Goal: Task Accomplishment & Management: Use online tool/utility

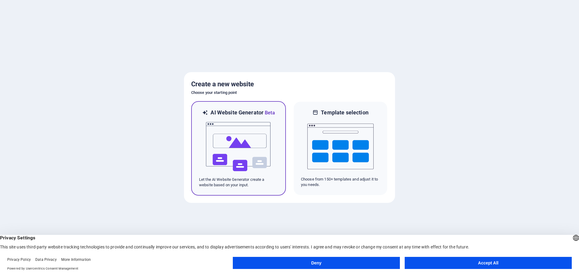
click at [251, 167] on img at bounding box center [238, 146] width 66 height 60
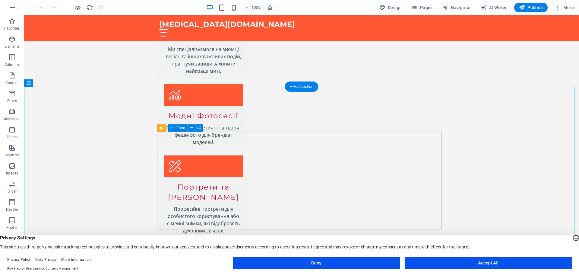
scroll to position [752, 0]
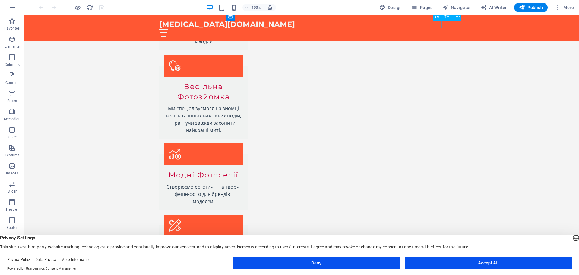
click at [437, 29] on div at bounding box center [301, 33] width 285 height 8
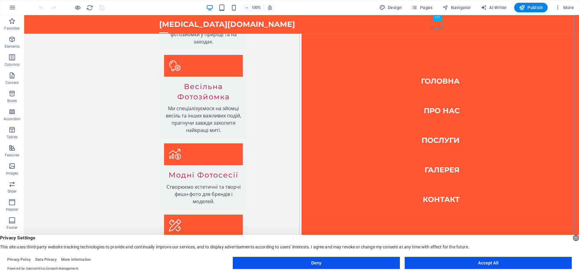
click at [439, 114] on nav "Головна Про нас Послуги Галерея Контакт" at bounding box center [440, 140] width 277 height 250
click at [438, 110] on nav "Головна Про нас Послуги Галерея Контакт" at bounding box center [440, 140] width 277 height 250
click at [437, 141] on nav "Головна Про нас Послуги Галерея Контакт" at bounding box center [440, 140] width 277 height 250
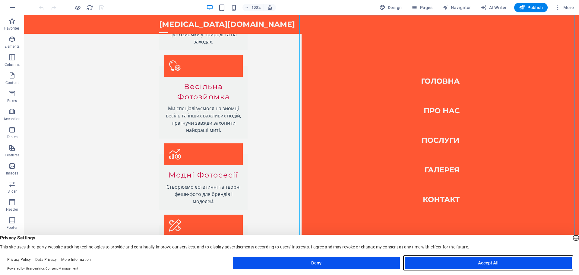
click at [483, 262] on button "Accept All" at bounding box center [488, 263] width 167 height 12
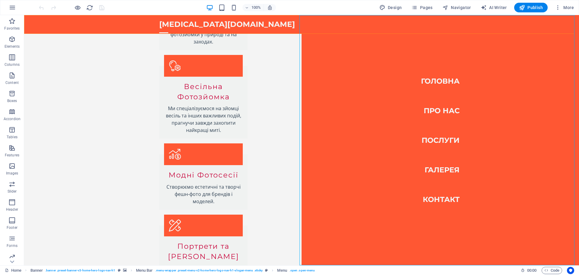
click at [437, 137] on nav "Головна Про нас Послуги Галерея Контакт" at bounding box center [440, 140] width 277 height 250
click at [438, 140] on nav "Головна Про нас Послуги Галерея Контакт" at bounding box center [440, 140] width 277 height 250
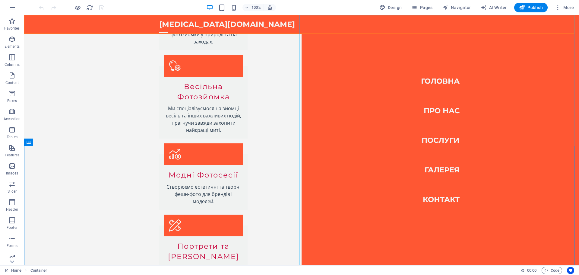
click at [439, 139] on nav "Головна Про нас Послуги Галерея Контакт" at bounding box center [440, 140] width 277 height 250
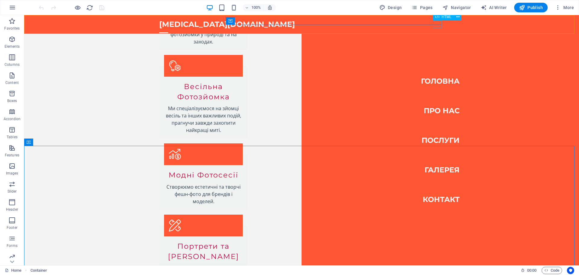
click at [168, 29] on div at bounding box center [163, 33] width 9 height 8
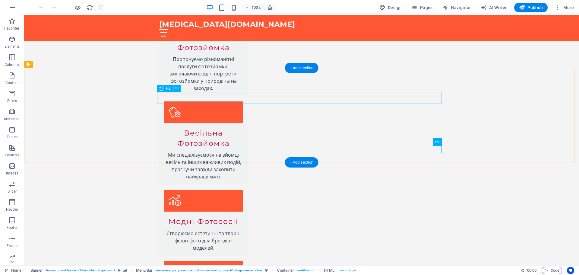
scroll to position [541, 0]
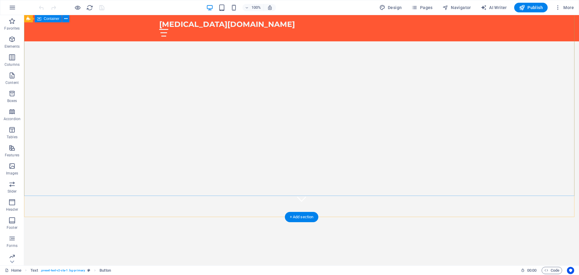
scroll to position [0, 0]
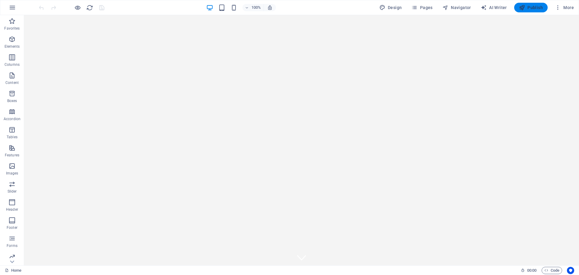
click at [533, 8] on span "Publish" at bounding box center [531, 8] width 24 height 6
click at [568, 6] on span "More" at bounding box center [564, 8] width 19 height 6
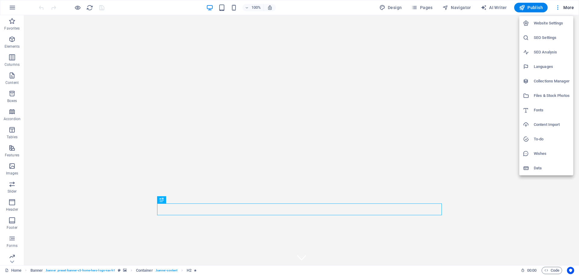
click at [389, 83] on div at bounding box center [289, 137] width 579 height 275
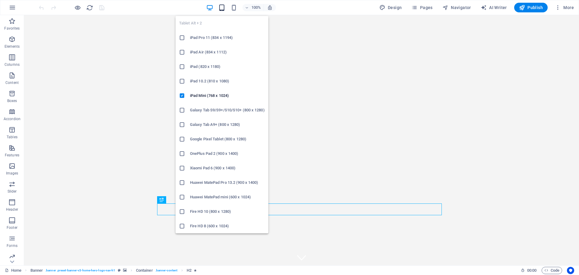
click at [225, 8] on icon "button" at bounding box center [221, 7] width 7 height 7
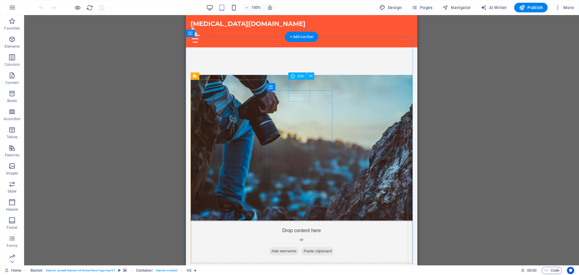
scroll to position [422, 0]
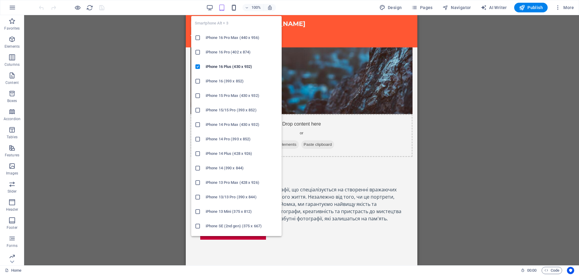
click at [235, 7] on icon "button" at bounding box center [233, 7] width 7 height 7
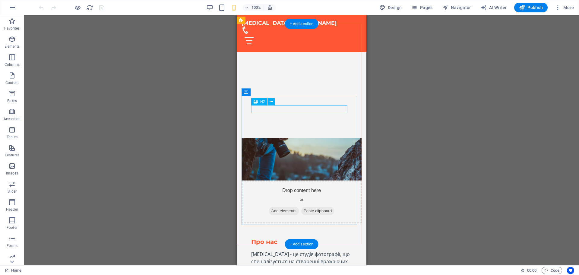
scroll to position [90, 0]
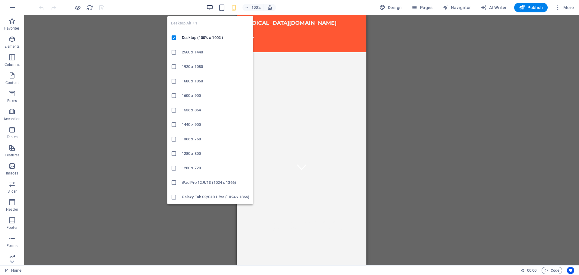
click at [208, 5] on icon "button" at bounding box center [209, 7] width 7 height 7
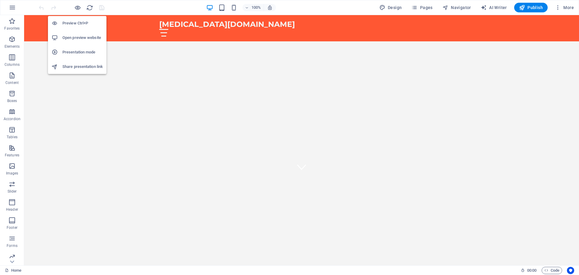
click at [75, 37] on h6 "Open preview website" at bounding box center [82, 37] width 40 height 7
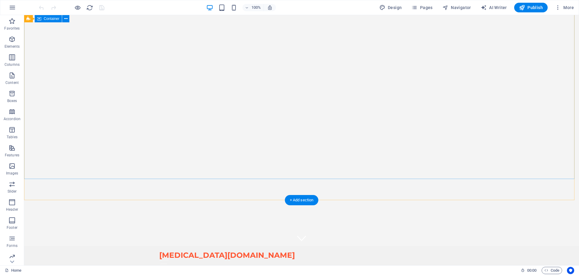
scroll to position [0, 0]
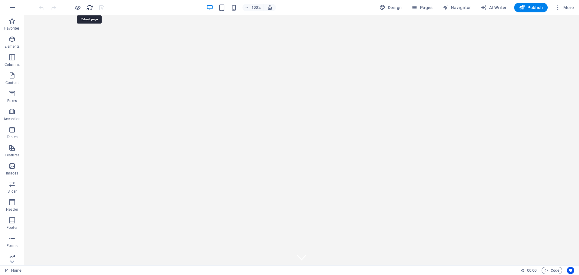
click at [87, 9] on icon "reload" at bounding box center [89, 7] width 7 height 7
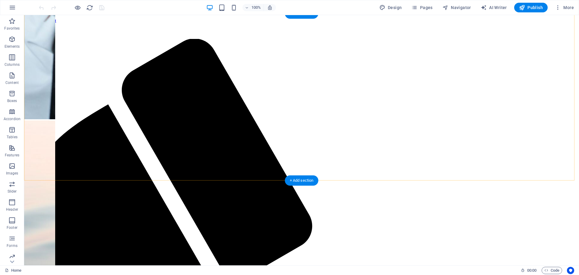
scroll to position [362, 0]
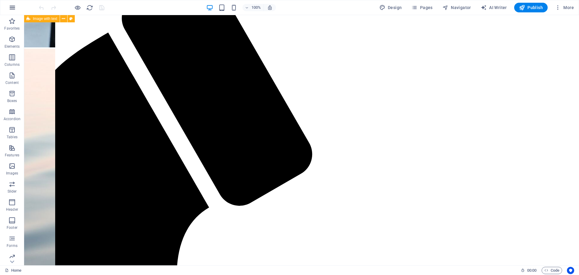
click at [15, 10] on icon "button" at bounding box center [12, 7] width 7 height 7
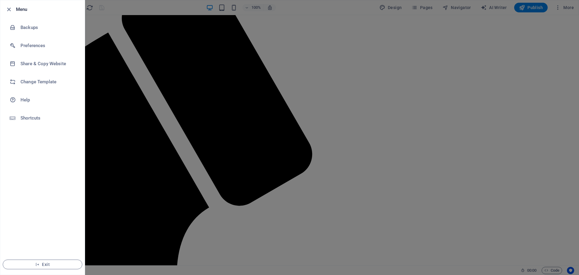
click at [111, 73] on div at bounding box center [289, 137] width 579 height 275
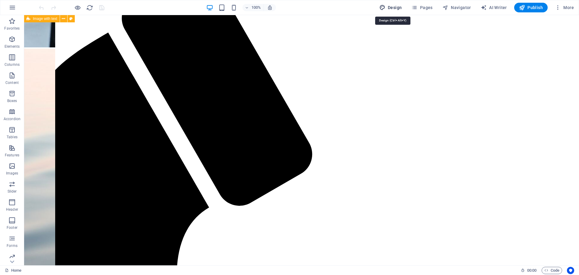
click at [391, 10] on span "Design" at bounding box center [390, 8] width 23 height 6
select select "px"
select select "200"
select select "px"
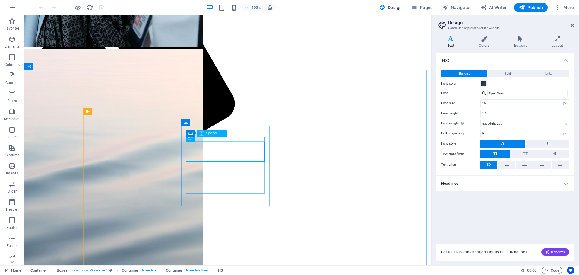
click at [230, 131] on div "Container Spacer" at bounding box center [208, 133] width 45 height 8
click at [226, 111] on span "Icon" at bounding box center [226, 111] width 7 height 4
click at [237, 109] on icon at bounding box center [236, 111] width 3 height 6
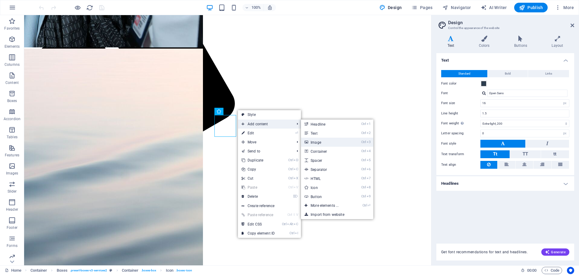
click at [320, 142] on link "Ctrl 3 Image" at bounding box center [326, 142] width 50 height 9
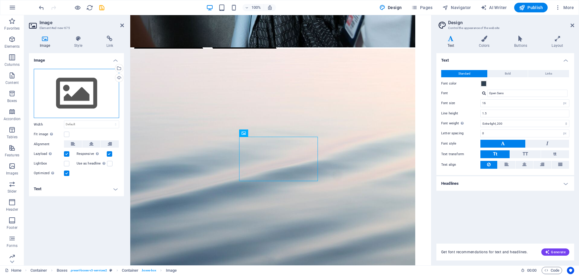
click at [85, 89] on div "Drag files here, click to choose files or select files from Files or our free s…" at bounding box center [76, 93] width 85 height 49
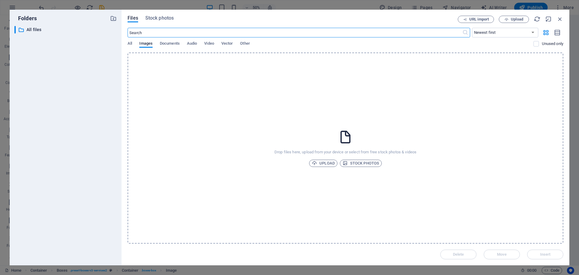
click at [326, 98] on div "Drop files here, upload from your device or select from free stock photos & vid…" at bounding box center [346, 147] width 436 height 191
click at [174, 44] on span "Documents" at bounding box center [170, 44] width 20 height 8
click at [195, 44] on span "Audio" at bounding box center [192, 44] width 10 height 8
click at [225, 45] on span "Vector" at bounding box center [227, 44] width 12 height 8
click at [250, 44] on span "Other" at bounding box center [245, 44] width 10 height 8
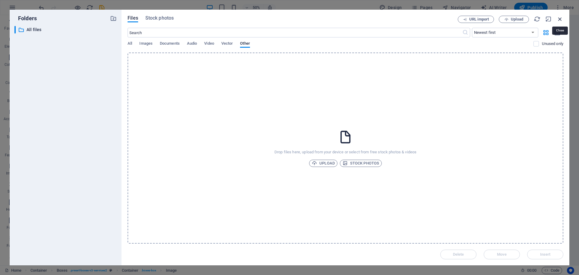
click at [559, 19] on icon "button" at bounding box center [560, 19] width 7 height 7
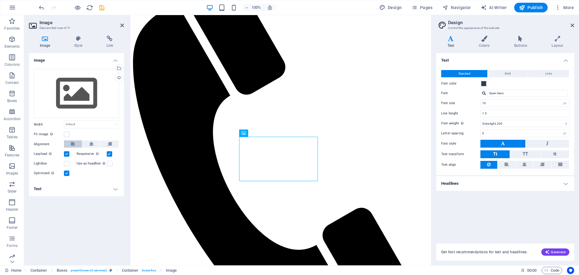
click at [74, 144] on icon at bounding box center [73, 143] width 4 height 7
click at [89, 146] on button at bounding box center [91, 143] width 18 height 7
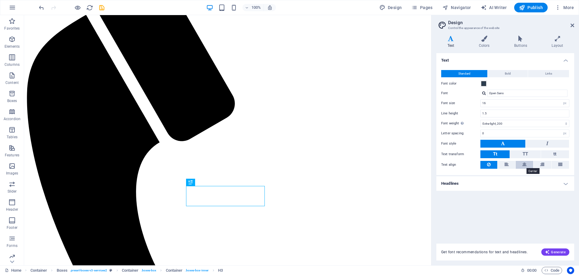
click at [526, 165] on icon at bounding box center [524, 164] width 4 height 7
click at [505, 166] on icon at bounding box center [507, 164] width 4 height 7
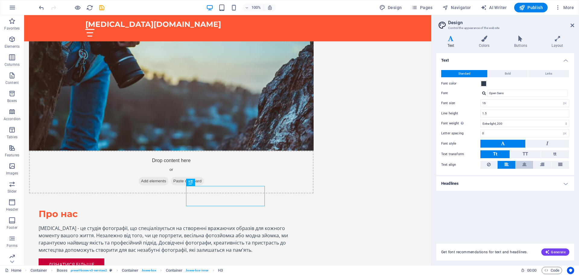
click at [523, 166] on icon at bounding box center [524, 164] width 4 height 7
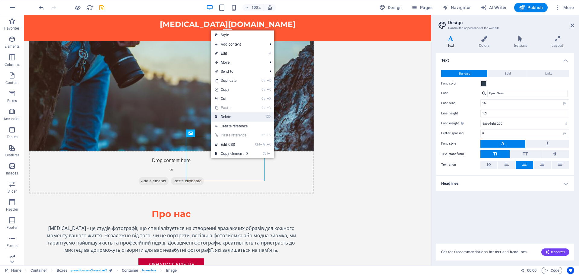
click at [226, 114] on link "⌦ Delete" at bounding box center [231, 116] width 40 height 9
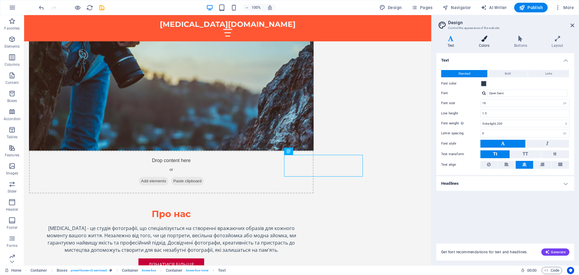
click at [483, 45] on h4 "Colors" at bounding box center [485, 42] width 35 height 13
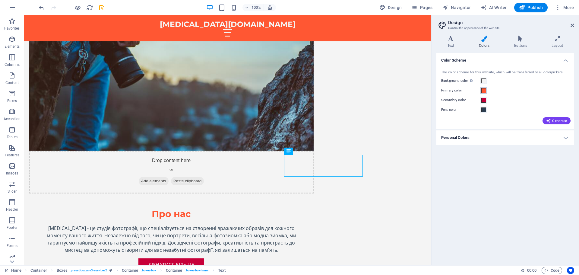
click at [485, 90] on span at bounding box center [483, 90] width 5 height 5
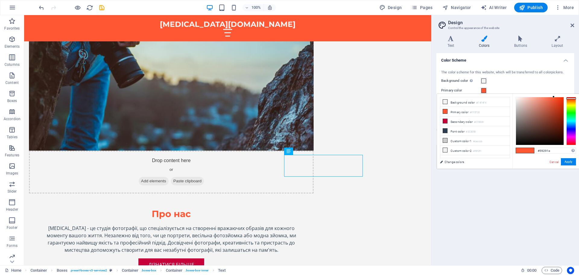
type input "#57281e"
click at [547, 128] on div at bounding box center [540, 121] width 48 height 48
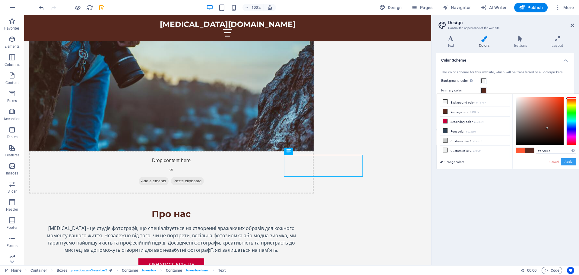
click at [566, 161] on button "Apply" at bounding box center [568, 161] width 15 height 7
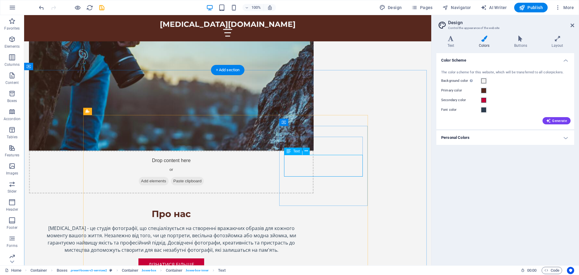
drag, startPoint x: 335, startPoint y: 157, endPoint x: 229, endPoint y: 157, distance: 106.2
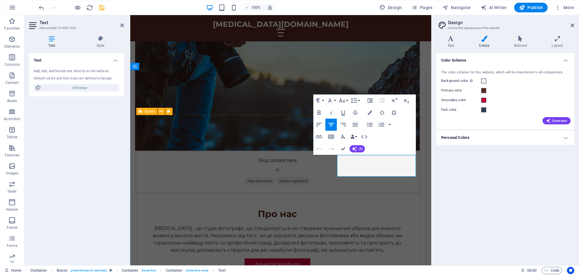
drag, startPoint x: 395, startPoint y: 171, endPoint x: 331, endPoint y: 160, distance: 65.6
click at [370, 113] on icon "button" at bounding box center [370, 112] width 4 height 4
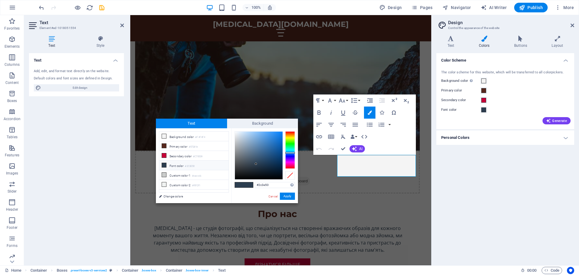
type input "#146fc9"
click at [277, 141] on div at bounding box center [259, 155] width 48 height 48
click at [291, 198] on button "Apply" at bounding box center [287, 195] width 15 height 7
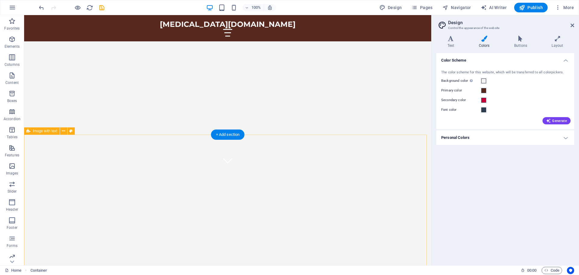
scroll to position [0, 0]
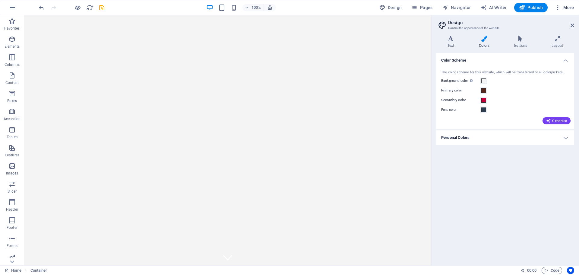
click at [566, 7] on span "More" at bounding box center [564, 8] width 19 height 6
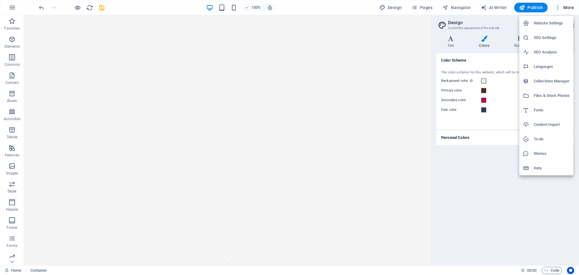
drag, startPoint x: 499, startPoint y: 194, endPoint x: 500, endPoint y: 190, distance: 4.6
click at [499, 194] on div at bounding box center [289, 137] width 579 height 275
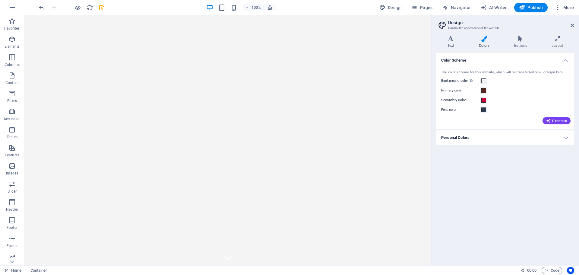
click at [567, 5] on span "More" at bounding box center [564, 8] width 19 height 6
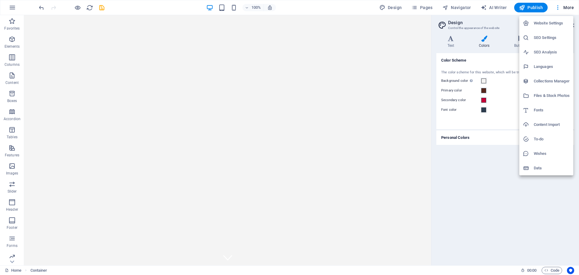
click at [540, 170] on h6 "Data" at bounding box center [552, 167] width 36 height 7
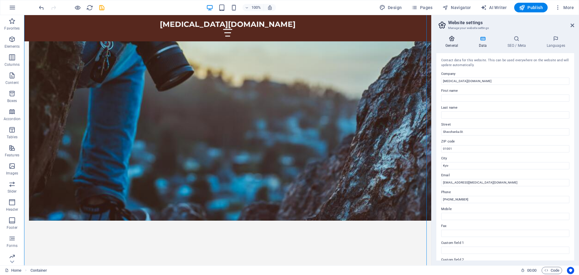
click at [452, 41] on icon at bounding box center [451, 39] width 31 height 6
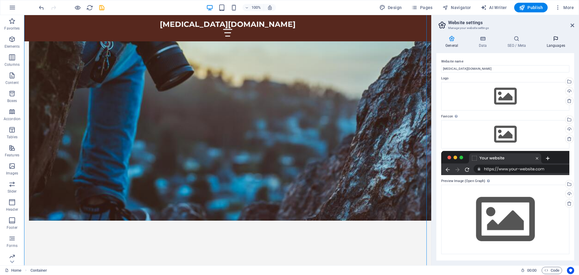
click at [561, 46] on h4 "Languages" at bounding box center [555, 42] width 37 height 13
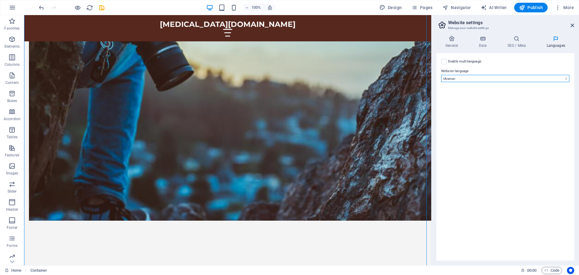
click at [498, 76] on select "Abkhazian Afar Afrikaans Akan Albanian Amharic Arabic Aragonese Armenian Assame…" at bounding box center [505, 78] width 128 height 7
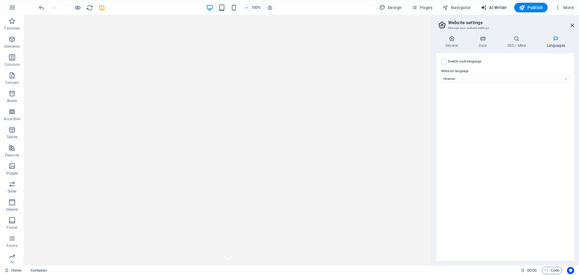
click at [494, 8] on span "AI Writer" at bounding box center [494, 8] width 26 height 6
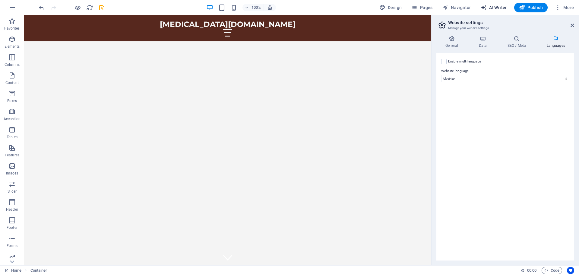
select select "English"
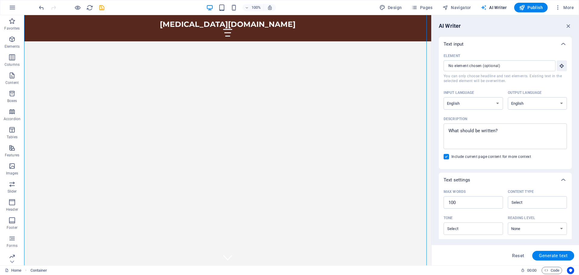
scroll to position [423, 0]
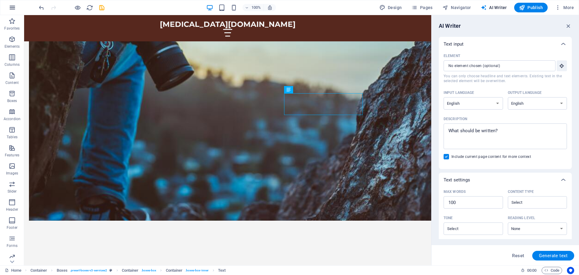
click at [13, 8] on icon "button" at bounding box center [12, 7] width 7 height 7
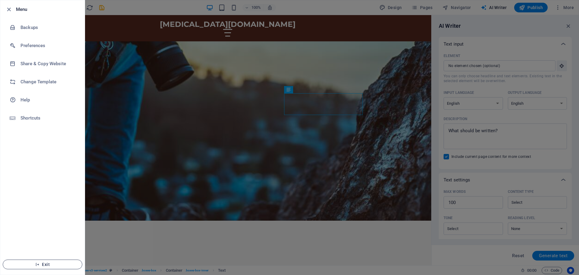
click at [48, 267] on button "Exit" at bounding box center [43, 264] width 80 height 10
